Goal: Task Accomplishment & Management: Complete application form

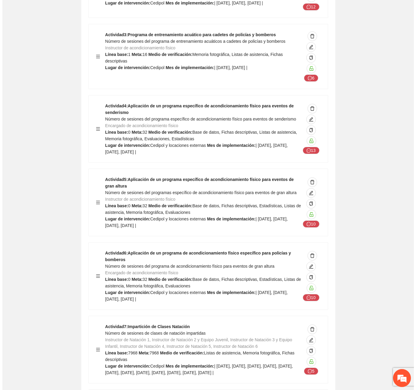
scroll to position [1376, 0]
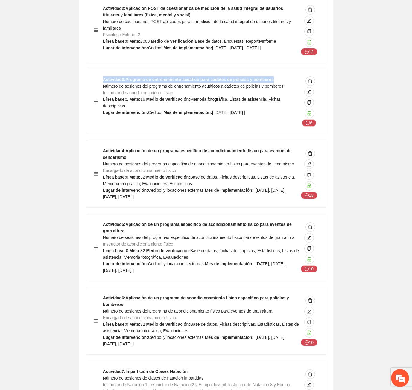
drag, startPoint x: 268, startPoint y: 54, endPoint x: 93, endPoint y: 55, distance: 175.3
click at [93, 69] on div "Actividad 3 : Programa de entrenamiento acuático para cadetes de policías y bom…" at bounding box center [205, 101] width 239 height 65
copy strong "Actividad 3 : Programa de entrenamiento acuático para cadetes de policías y bom…"
click at [309, 89] on icon "edit" at bounding box center [309, 91] width 5 height 5
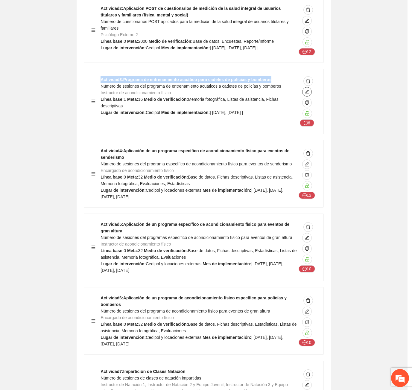
type input "**********"
type textarea "*******"
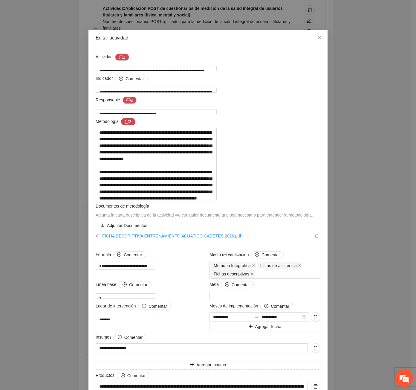
click at [132, 124] on button "3" at bounding box center [128, 121] width 14 height 7
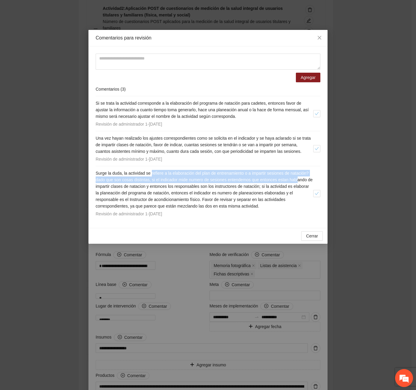
drag, startPoint x: 152, startPoint y: 173, endPoint x: 301, endPoint y: 180, distance: 148.5
click at [301, 180] on span "Surge la duda, la actividad se refiere a la elaboración del plan de entrenamien…" at bounding box center [204, 190] width 217 height 38
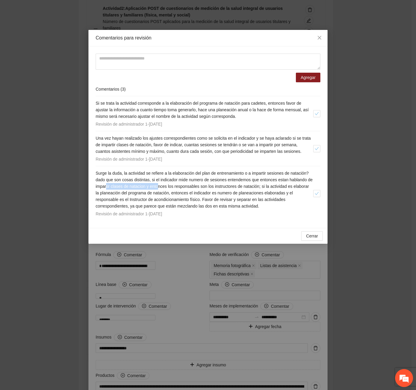
drag, startPoint x: 113, startPoint y: 187, endPoint x: 165, endPoint y: 186, distance: 51.8
click at [165, 186] on span "Surge la duda, la actividad se refiere a la elaboración del plan de entrenamien…" at bounding box center [204, 190] width 217 height 38
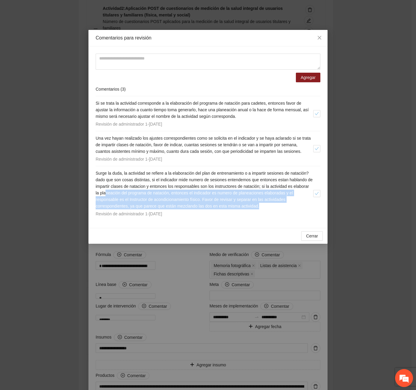
drag, startPoint x: 123, startPoint y: 194, endPoint x: 313, endPoint y: 209, distance: 190.5
click at [313, 209] on h4 "Surge la duda, la actividad se refiere a la elaboración del plan de entrenamien…" at bounding box center [205, 189] width 218 height 39
click at [311, 237] on span "Cerrar" at bounding box center [312, 236] width 12 height 7
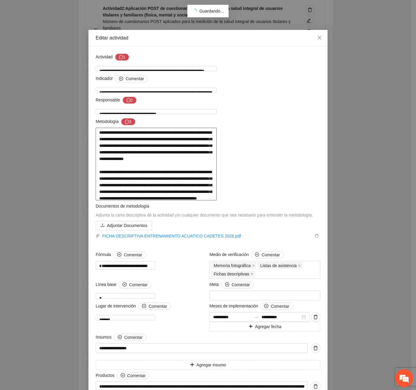
click at [198, 188] on textarea at bounding box center [156, 164] width 121 height 73
drag, startPoint x: 121, startPoint y: 252, endPoint x: 209, endPoint y: 252, distance: 87.7
click at [209, 200] on textarea at bounding box center [156, 164] width 121 height 73
click at [126, 200] on textarea at bounding box center [156, 164] width 121 height 73
click at [187, 200] on textarea at bounding box center [156, 164] width 121 height 73
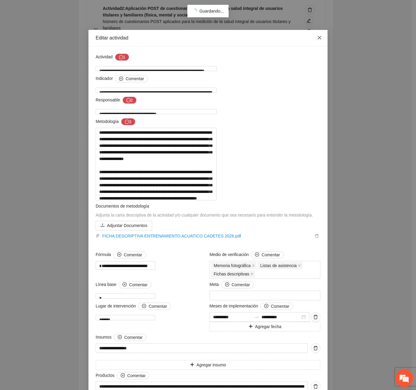
click at [317, 37] on icon "close" at bounding box center [319, 37] width 5 height 5
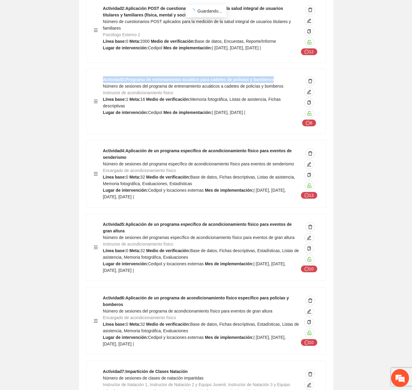
drag, startPoint x: 271, startPoint y: 52, endPoint x: 101, endPoint y: 54, distance: 169.9
click at [101, 76] on div "Actividad 3 : Programa de entrenamiento acuático para cadetes de policías y bom…" at bounding box center [206, 101] width 225 height 50
copy strong "Actividad 3 : Programa de entrenamiento acuático para cadetes de policías y bom…"
click at [309, 89] on icon "edit" at bounding box center [309, 91] width 5 height 5
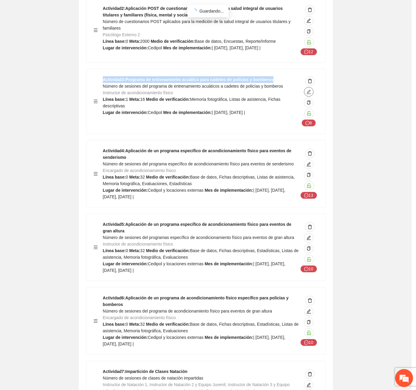
type textarea "*******"
type input "**********"
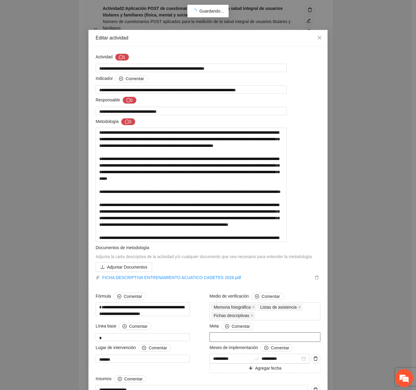
drag, startPoint x: 216, startPoint y: 356, endPoint x: 210, endPoint y: 358, distance: 6.5
click at [210, 342] on input "**" at bounding box center [265, 337] width 111 height 10
type input "*"
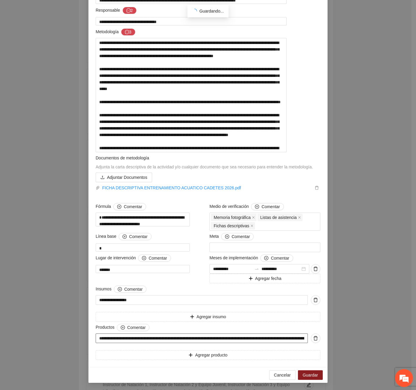
scroll to position [110, 0]
click at [316, 372] on span "Guardar" at bounding box center [310, 375] width 15 height 7
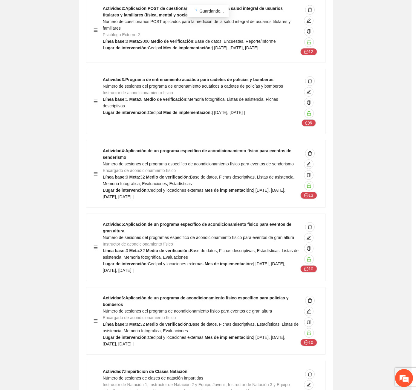
scroll to position [0, 0]
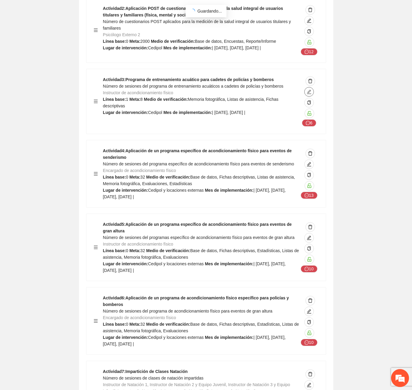
click at [313, 89] on span "edit" at bounding box center [309, 91] width 9 height 5
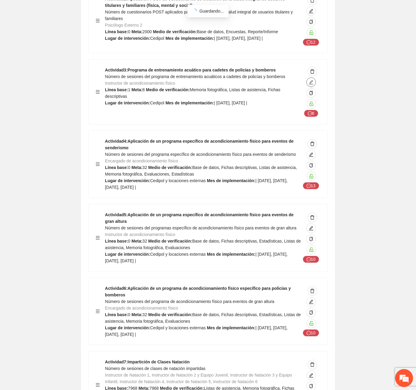
type textarea "*******"
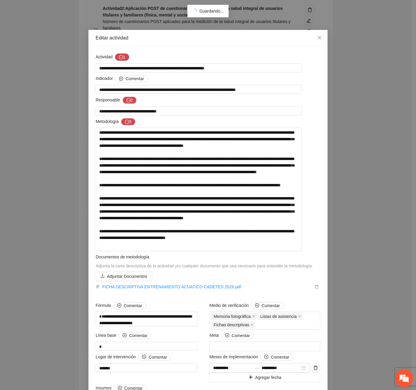
click at [116, 57] on button "1" at bounding box center [122, 57] width 14 height 7
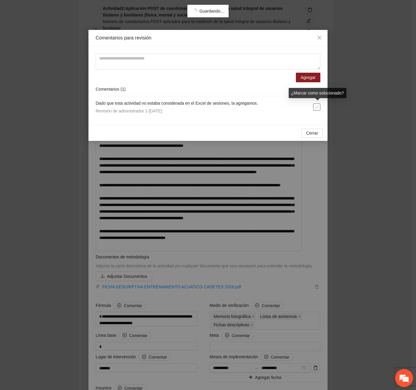
click at [319, 106] on icon "check" at bounding box center [317, 107] width 4 height 3
click at [316, 134] on span "Cerrar" at bounding box center [312, 133] width 12 height 7
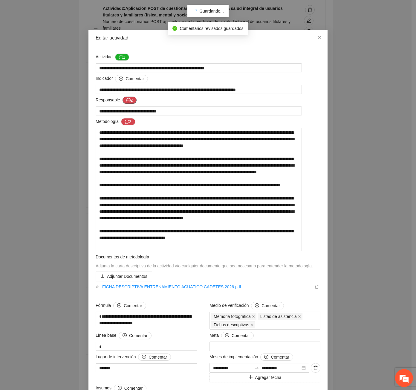
click at [128, 100] on button "2" at bounding box center [130, 100] width 14 height 7
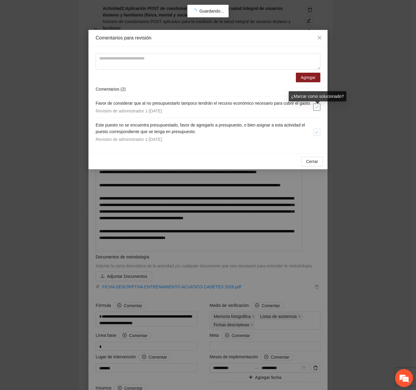
click at [317, 109] on icon "check" at bounding box center [317, 107] width 4 height 4
click at [316, 134] on icon "check" at bounding box center [317, 132] width 4 height 4
click at [315, 165] on span "Cerrar" at bounding box center [312, 161] width 12 height 7
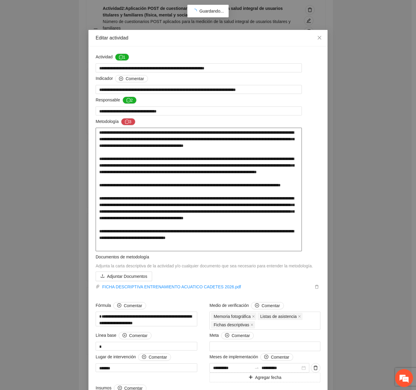
drag, startPoint x: 103, startPoint y: 159, endPoint x: 309, endPoint y: 159, distance: 206.1
click at [302, 159] on textarea at bounding box center [199, 190] width 206 height 124
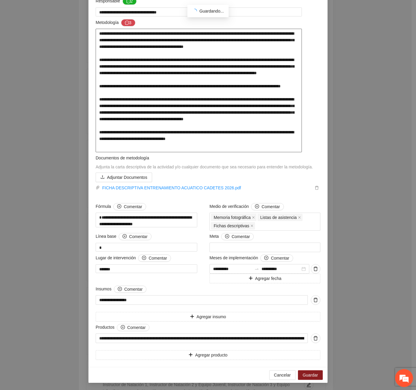
scroll to position [110, 0]
click at [305, 375] on span "Guardar" at bounding box center [310, 375] width 15 height 7
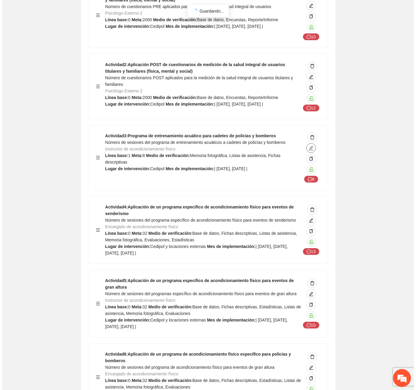
scroll to position [1316, 0]
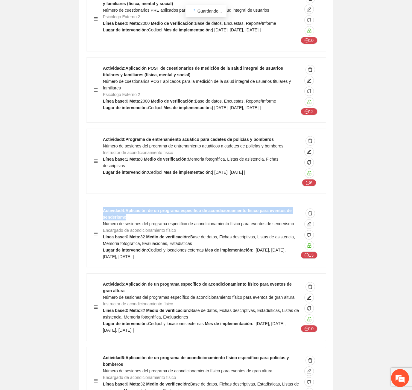
drag, startPoint x: 130, startPoint y: 192, endPoint x: 87, endPoint y: 189, distance: 43.5
click at [87, 200] on div "Actividad 4 : Aplicación de un programa específico de acondicionamiento físico …" at bounding box center [205, 233] width 239 height 67
copy strong "Actividad 4 : Aplicación de un programa específico de acondicionamiento físico …"
click at [163, 228] on span "Encargado de acondicionamiento físico" at bounding box center [139, 230] width 73 height 5
click at [307, 219] on button "button" at bounding box center [309, 224] width 10 height 10
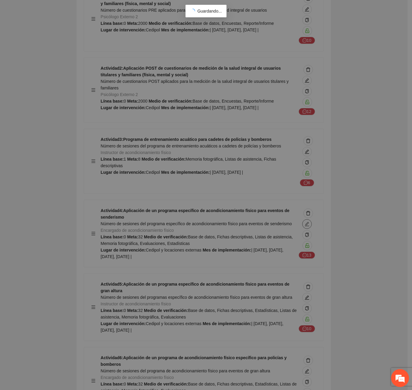
type textarea "**********"
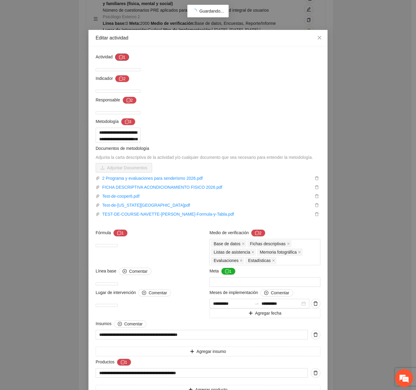
click at [124, 55] on button "1" at bounding box center [122, 57] width 14 height 7
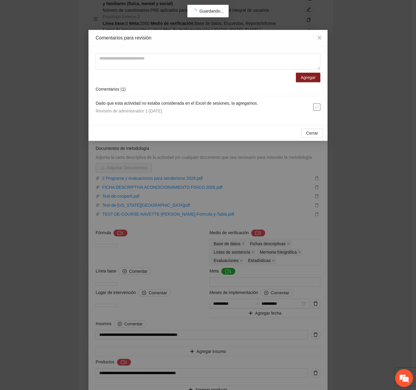
click at [316, 107] on icon "check" at bounding box center [317, 107] width 4 height 4
click at [316, 129] on button "Cerrar" at bounding box center [313, 133] width 22 height 10
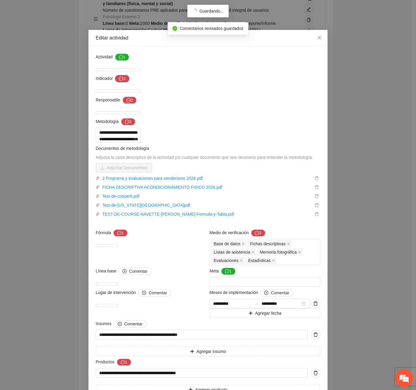
click at [115, 78] on button "2" at bounding box center [122, 78] width 14 height 7
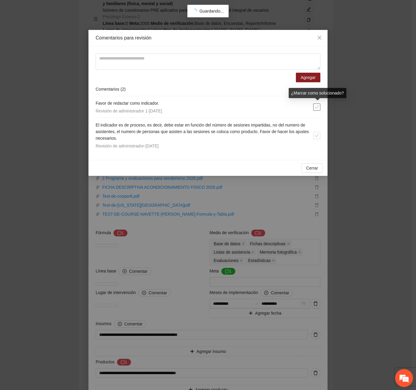
click at [319, 105] on span "check" at bounding box center [317, 107] width 7 height 4
click at [317, 137] on icon "check" at bounding box center [317, 135] width 4 height 4
click at [318, 170] on span "Cerrar" at bounding box center [312, 168] width 12 height 7
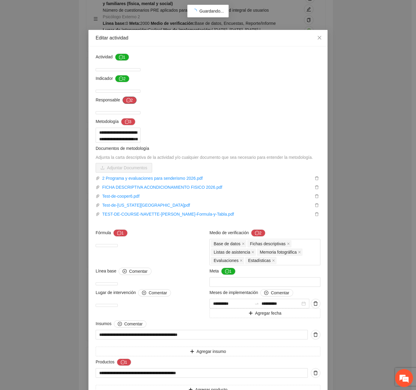
click at [129, 102] on button "2" at bounding box center [130, 100] width 14 height 7
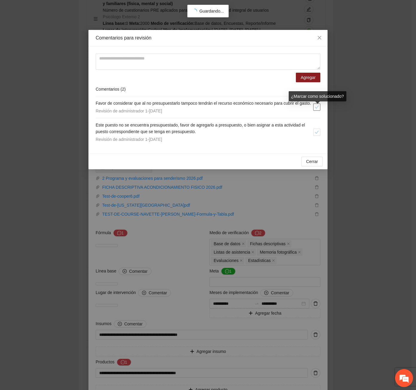
click at [319, 111] on button "button" at bounding box center [317, 107] width 7 height 7
click at [320, 134] on span "check" at bounding box center [317, 132] width 7 height 4
click at [309, 165] on span "Cerrar" at bounding box center [312, 161] width 12 height 7
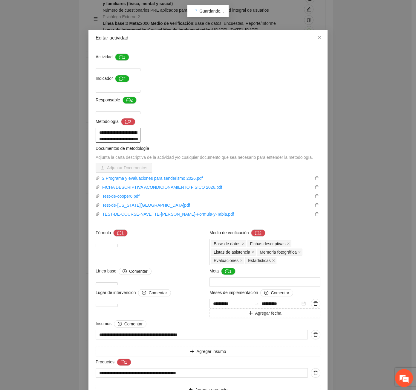
click at [141, 143] on textarea "**********" at bounding box center [118, 135] width 45 height 15
click at [128, 122] on button "3" at bounding box center [128, 121] width 14 height 7
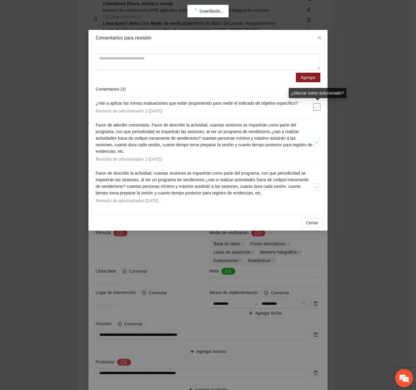
click at [317, 106] on icon "check" at bounding box center [317, 107] width 4 height 4
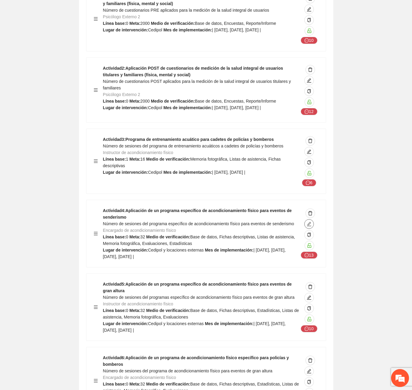
click at [306, 222] on span "edit" at bounding box center [309, 224] width 9 height 5
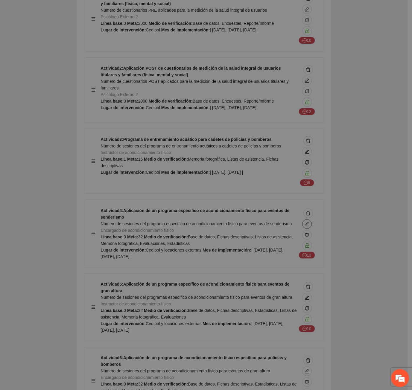
type textarea "**********"
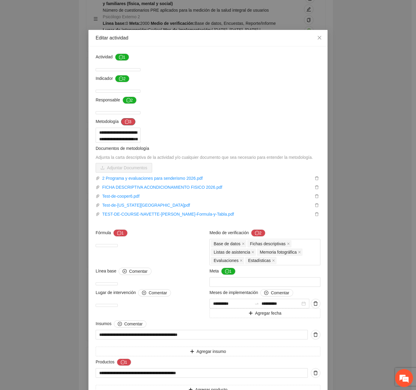
click at [126, 121] on icon "message" at bounding box center [127, 122] width 4 height 4
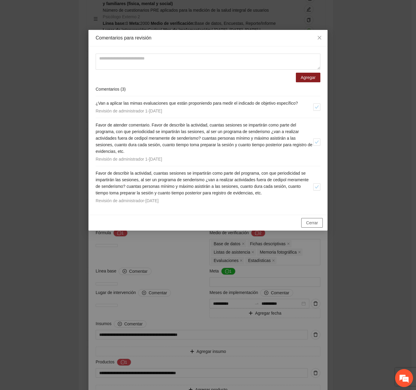
drag, startPoint x: 309, startPoint y: 224, endPoint x: 306, endPoint y: 224, distance: 3.0
click at [309, 224] on span "Cerrar" at bounding box center [312, 223] width 12 height 7
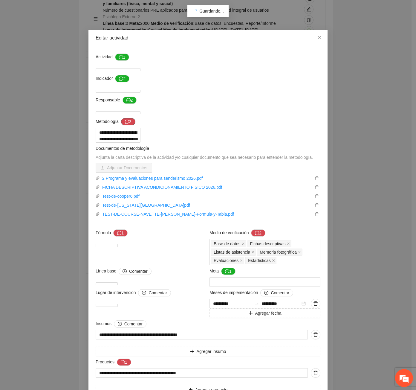
click at [128, 122] on button "3" at bounding box center [128, 121] width 14 height 7
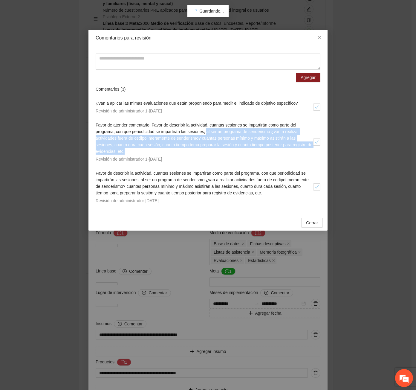
drag, startPoint x: 216, startPoint y: 148, endPoint x: 209, endPoint y: 131, distance: 17.9
click at [209, 131] on h4 "Favor de atender comentario. Favor de describir la actividad, cuantas sesiones …" at bounding box center [205, 138] width 218 height 33
copy span "al ser un programa de senderismo ¿van a realizar actividades fuera de cedipol m…"
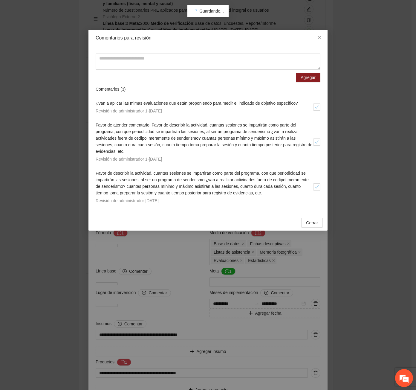
click at [188, 209] on div "Agregar Comentarios ( 3 ) ¿Van a aplicar las mimas evaluaciones que están propo…" at bounding box center [208, 130] width 239 height 168
click at [312, 223] on span "Cerrar" at bounding box center [312, 223] width 12 height 7
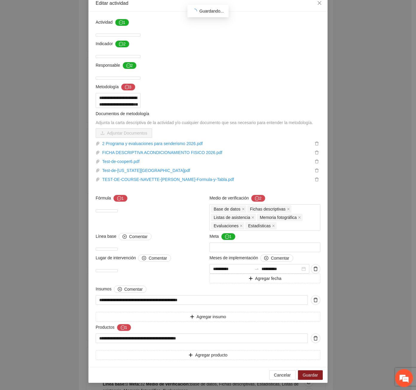
scroll to position [90, 0]
click at [222, 240] on button "1" at bounding box center [228, 236] width 14 height 7
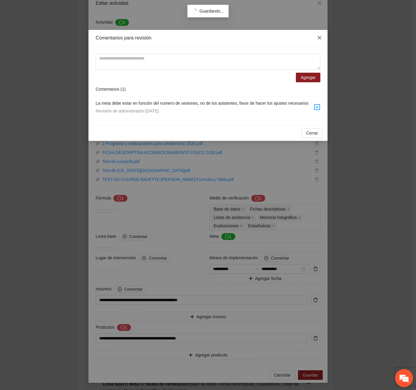
click at [320, 37] on icon "close" at bounding box center [320, 38] width 4 height 4
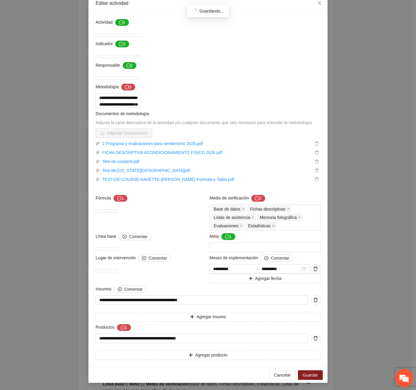
scroll to position [95, 0]
click at [127, 328] on button "1" at bounding box center [124, 327] width 14 height 7
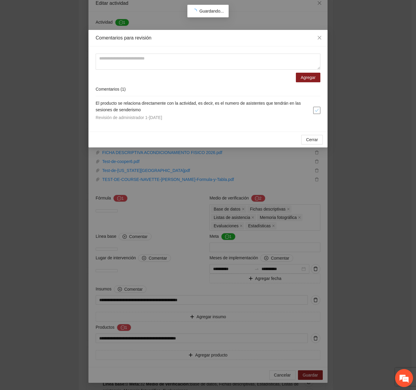
click at [316, 108] on button "button" at bounding box center [317, 110] width 7 height 7
drag, startPoint x: 314, startPoint y: 140, endPoint x: 315, endPoint y: 144, distance: 4.9
click at [315, 140] on span "Cerrar" at bounding box center [312, 139] width 12 height 7
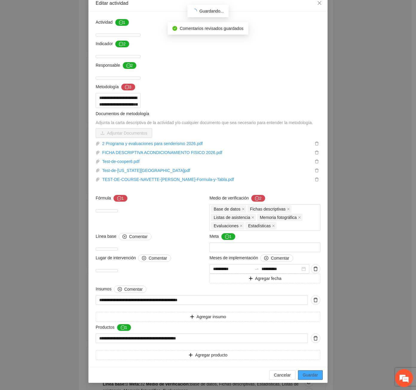
click at [317, 372] on button "Guardar" at bounding box center [310, 375] width 25 height 10
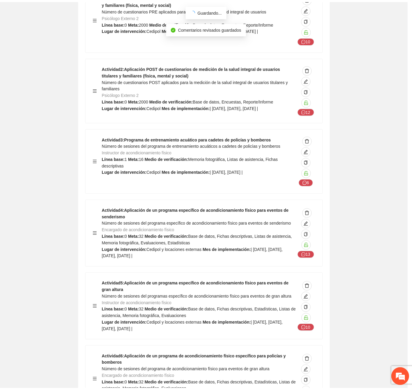
scroll to position [0, 0]
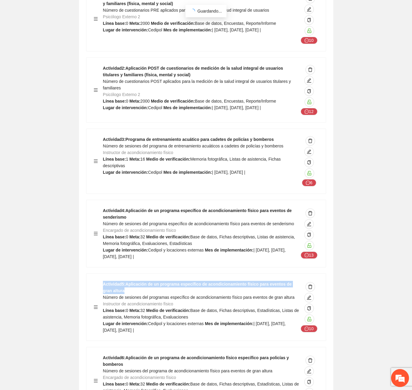
drag, startPoint x: 116, startPoint y: 263, endPoint x: 101, endPoint y: 258, distance: 15.9
click at [101, 281] on div "Actividad 5 : Aplicación de un programa específico de acondicionamiento físico …" at bounding box center [206, 307] width 225 height 53
copy strong "Actividad 5 : Aplicación de un programa específico de acondicionamiento físico …"
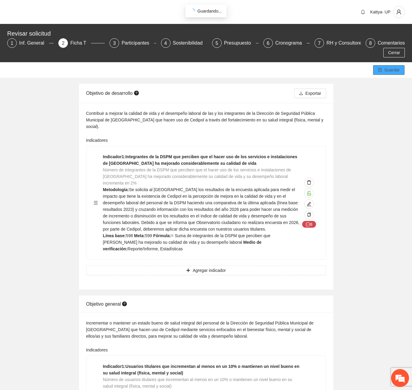
click at [388, 67] on span "Guardar" at bounding box center [391, 70] width 15 height 7
